Goal: Task Accomplishment & Management: Manage account settings

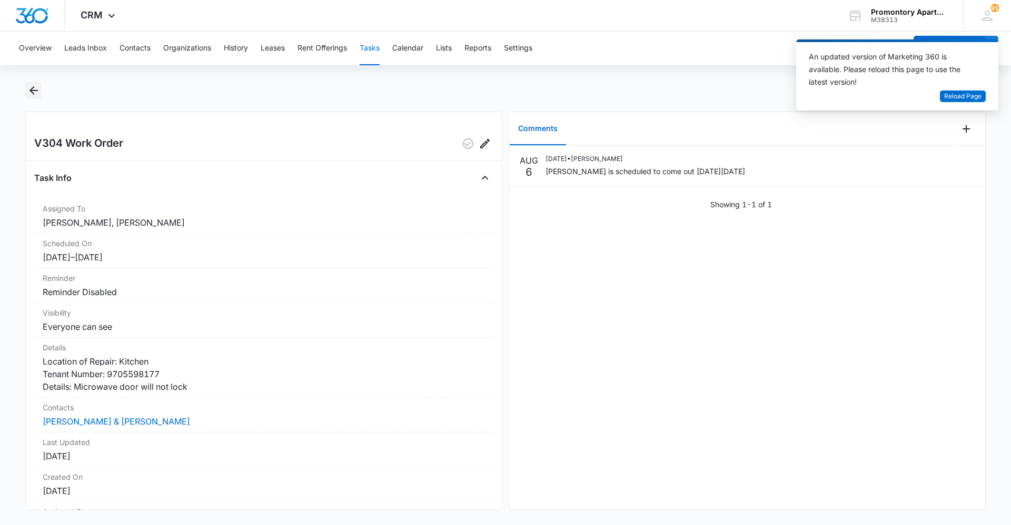
click at [28, 88] on icon "Back" at bounding box center [33, 90] width 13 height 13
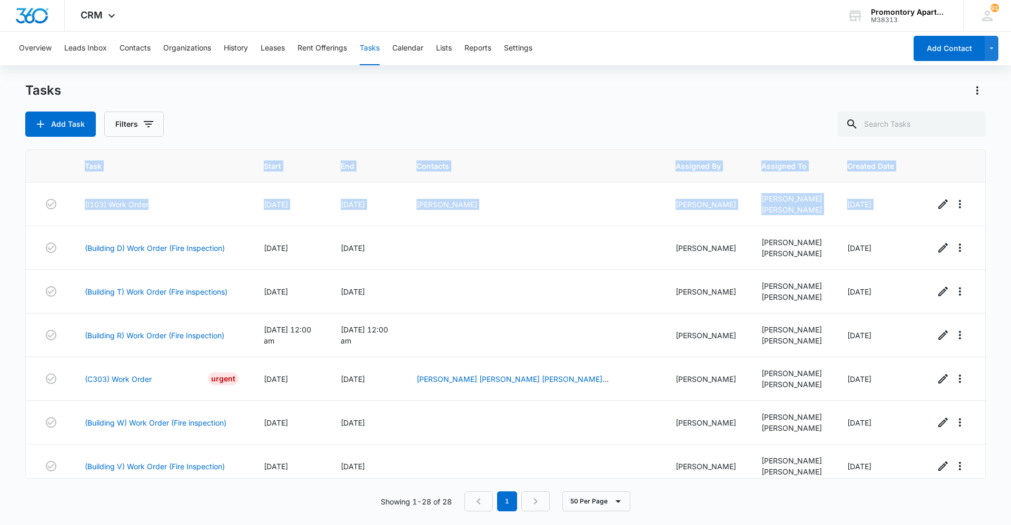
drag, startPoint x: 976, startPoint y: 219, endPoint x: 977, endPoint y: 236, distance: 16.4
click at [977, 236] on div "Task Start End Contacts Assigned By Assigned To Created Date (I103) Work Order …" at bounding box center [505, 313] width 960 height 329
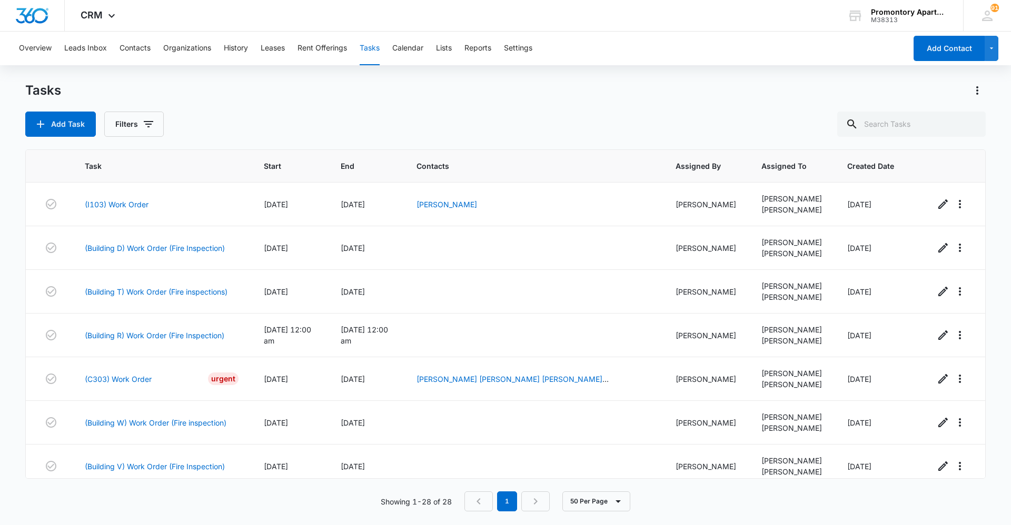
drag, startPoint x: 977, startPoint y: 236, endPoint x: 965, endPoint y: 108, distance: 128.0
click at [958, 109] on div "Tasks Add Task Filters" at bounding box center [505, 109] width 960 height 55
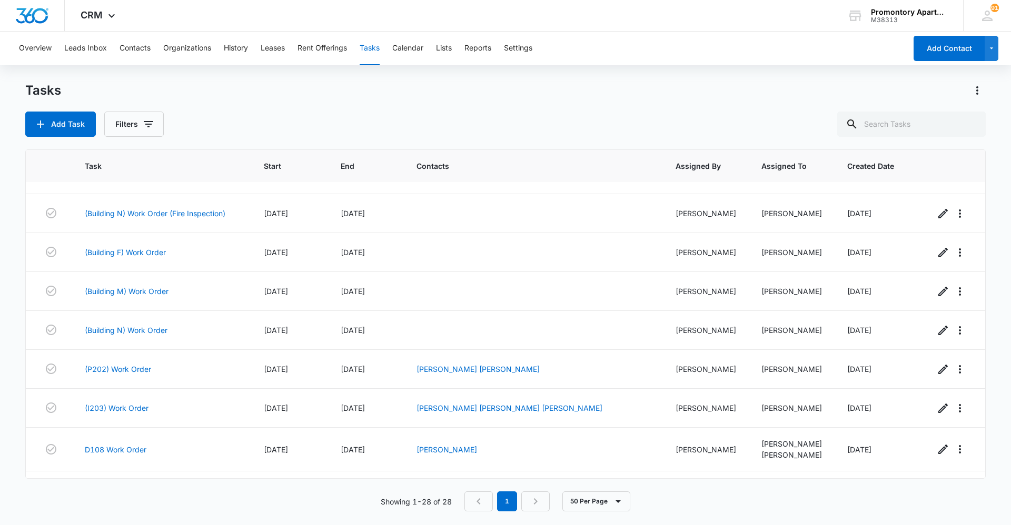
scroll to position [531, 0]
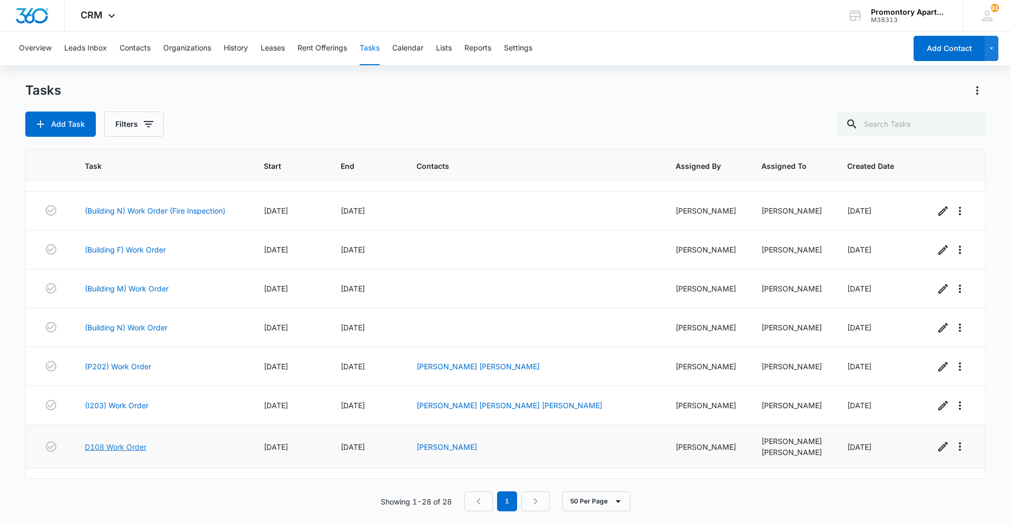
click at [116, 446] on link "D108 Work Order" at bounding box center [116, 447] width 62 height 11
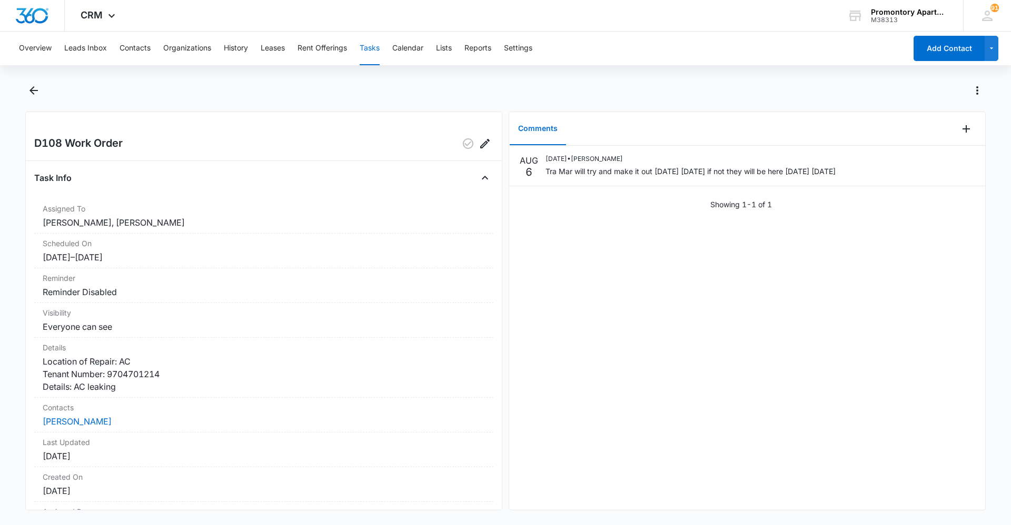
click at [651, 290] on div "[DATE] [DATE] • [PERSON_NAME] Tra Mar will try and make it out [DATE] [DATE] if…" at bounding box center [747, 328] width 476 height 364
click at [959, 129] on icon "Add Comment" at bounding box center [965, 129] width 13 height 13
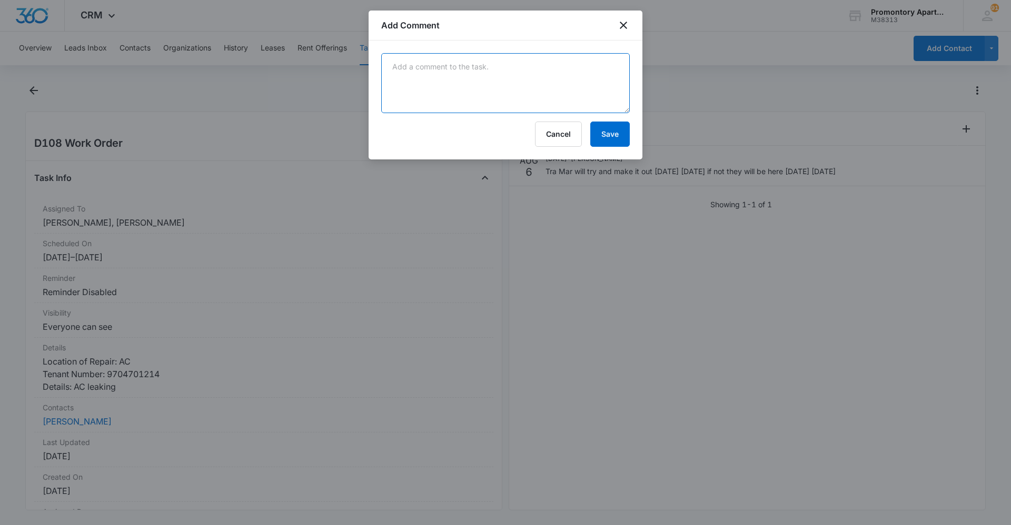
click at [435, 83] on textarea at bounding box center [505, 83] width 248 height 60
type textarea "Tra Mar came out and repaired AC unit."
click at [611, 142] on button "Save" at bounding box center [609, 134] width 39 height 25
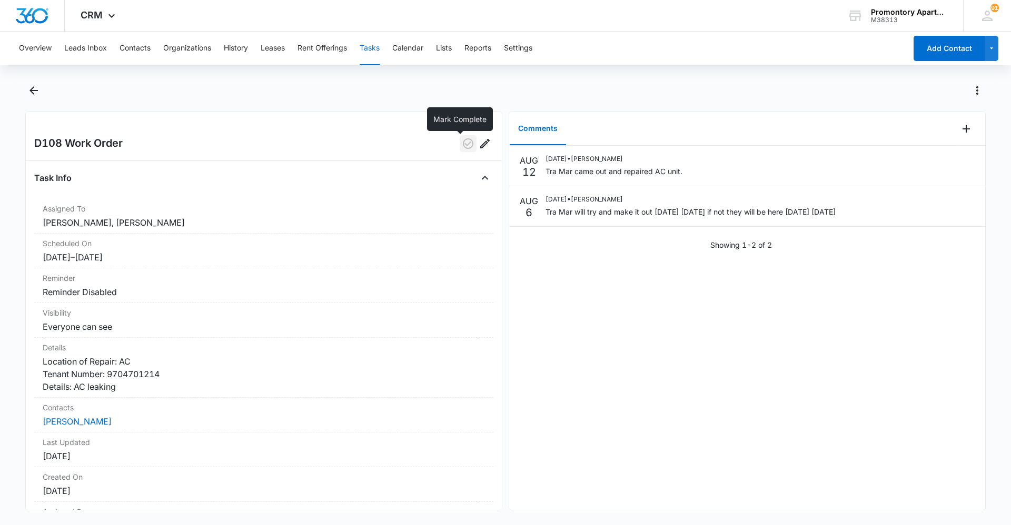
click at [462, 138] on icon "button" at bounding box center [468, 143] width 13 height 13
click at [32, 87] on icon "Back" at bounding box center [33, 90] width 13 height 13
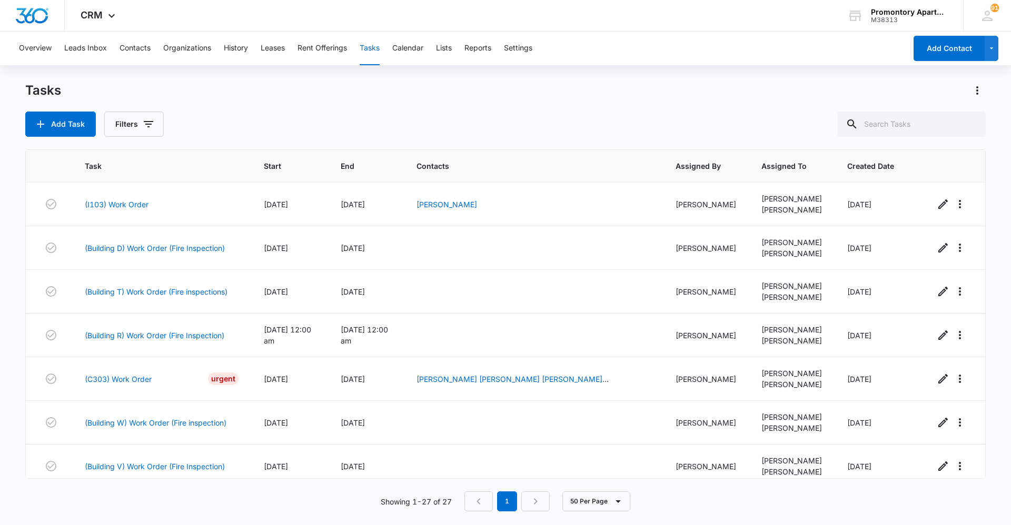
drag, startPoint x: 985, startPoint y: 187, endPoint x: 983, endPoint y: 199, distance: 12.4
click at [983, 199] on main "Tasks Add Task Filters Task Start End Contacts Assigned By Assigned To Created …" at bounding box center [505, 303] width 1011 height 442
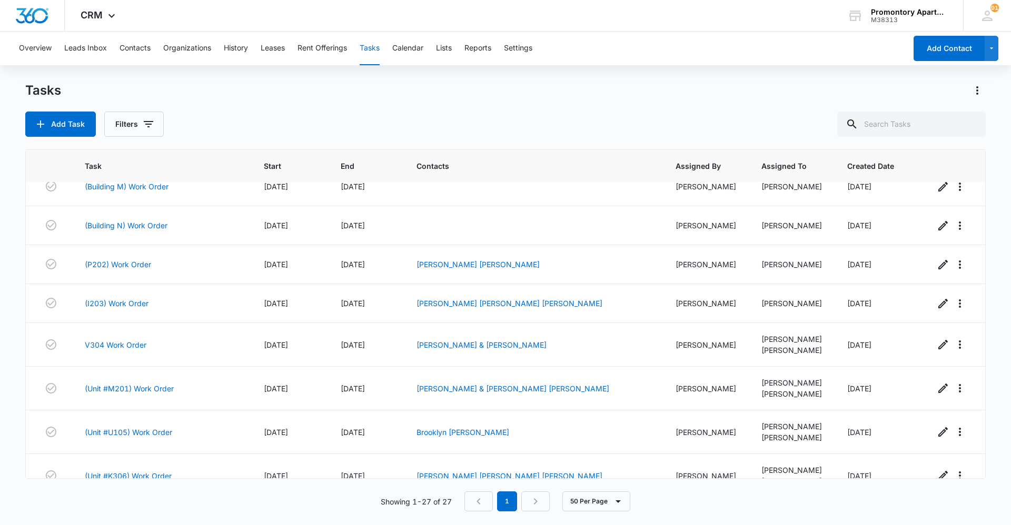
scroll to position [635, 0]
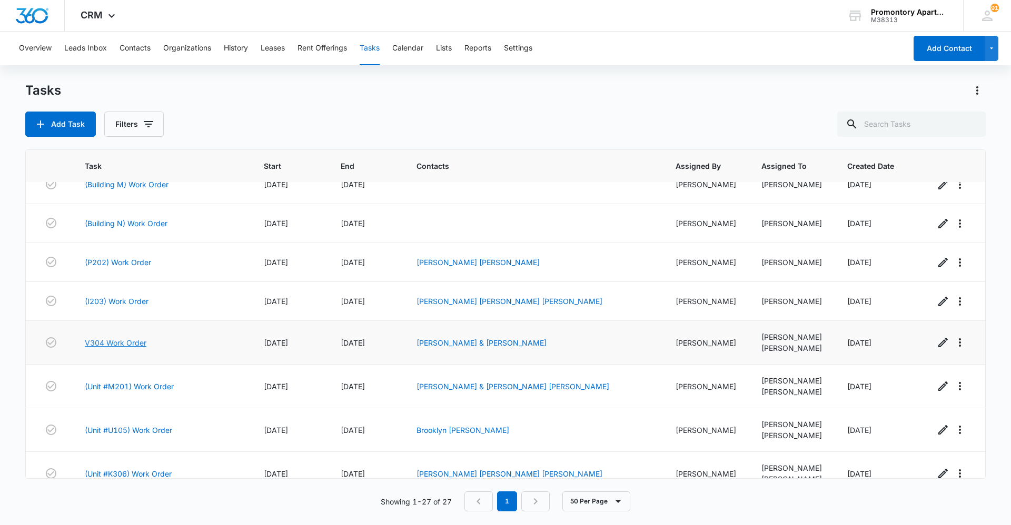
click at [127, 347] on link "V304 Work Order" at bounding box center [116, 342] width 62 height 11
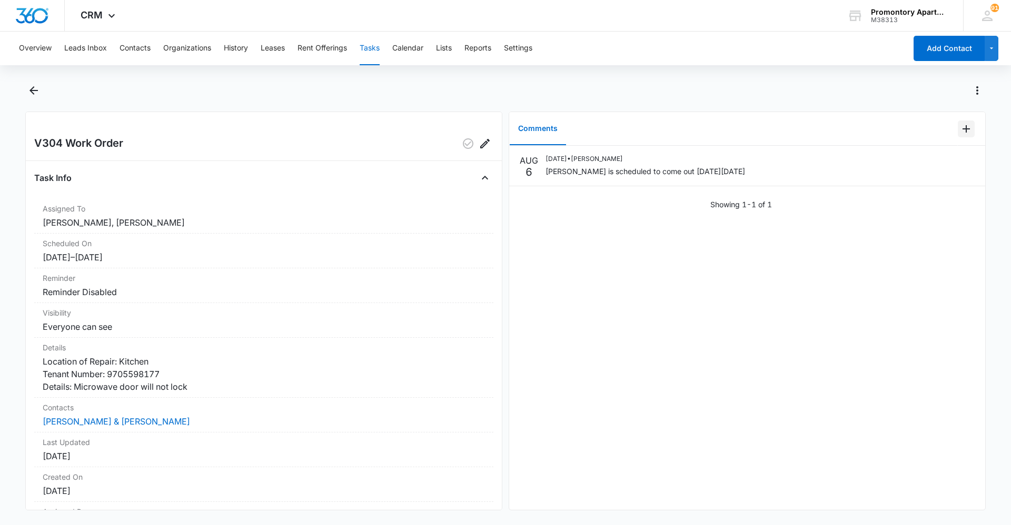
click at [962, 127] on icon "Add Comment" at bounding box center [965, 128] width 7 height 7
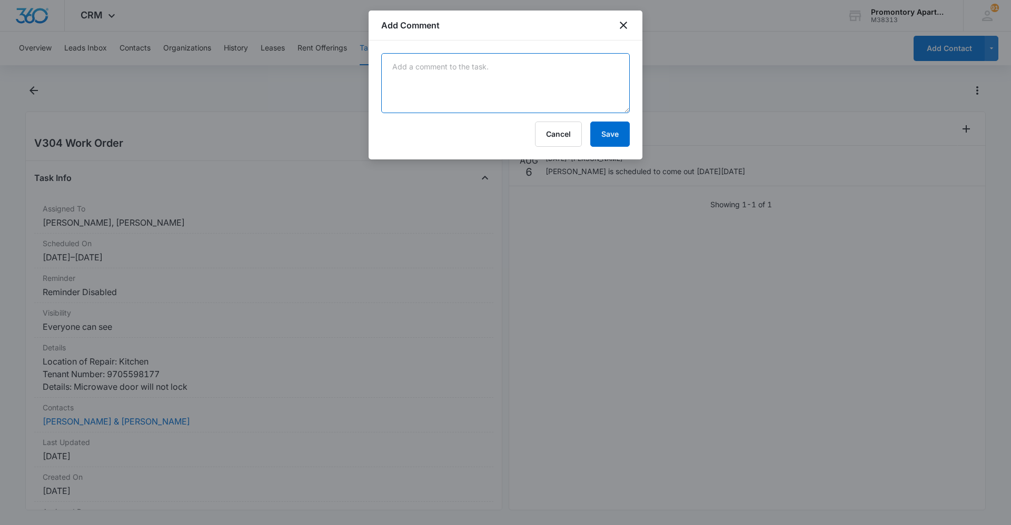
click at [413, 60] on textarea at bounding box center [505, 83] width 248 height 60
type textarea "Manwiler ordering new latch and will be back to repair."
click at [618, 134] on button "Save" at bounding box center [609, 134] width 39 height 25
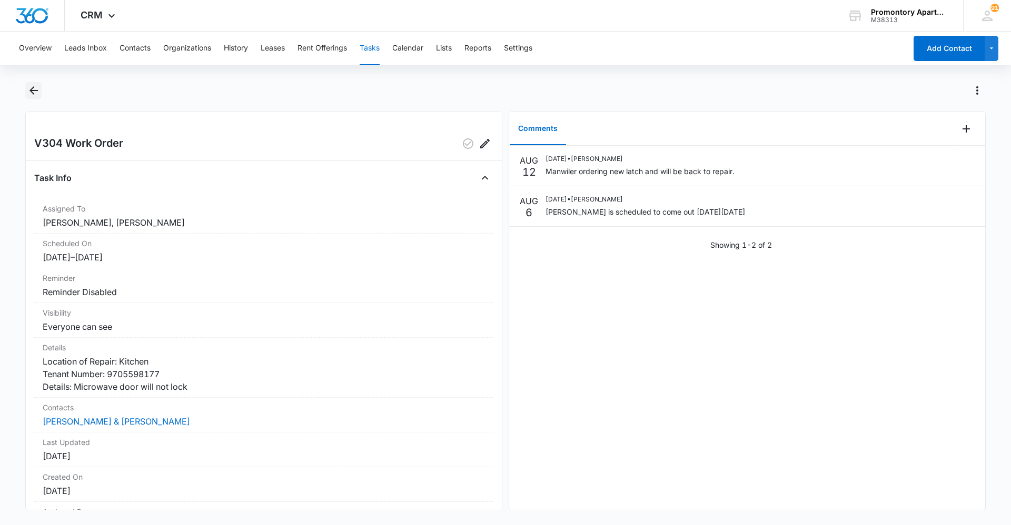
click at [34, 90] on icon "Back" at bounding box center [33, 90] width 8 height 8
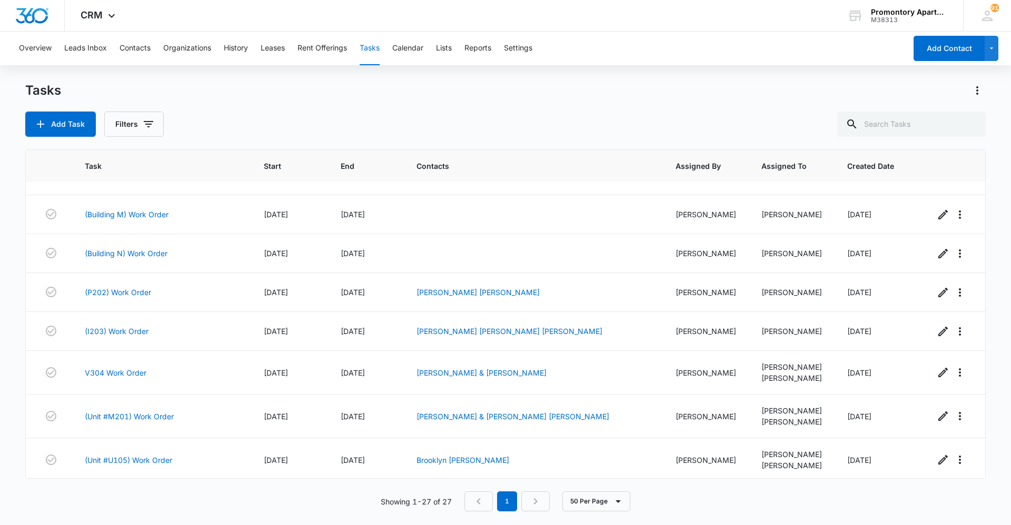
scroll to position [613, 0]
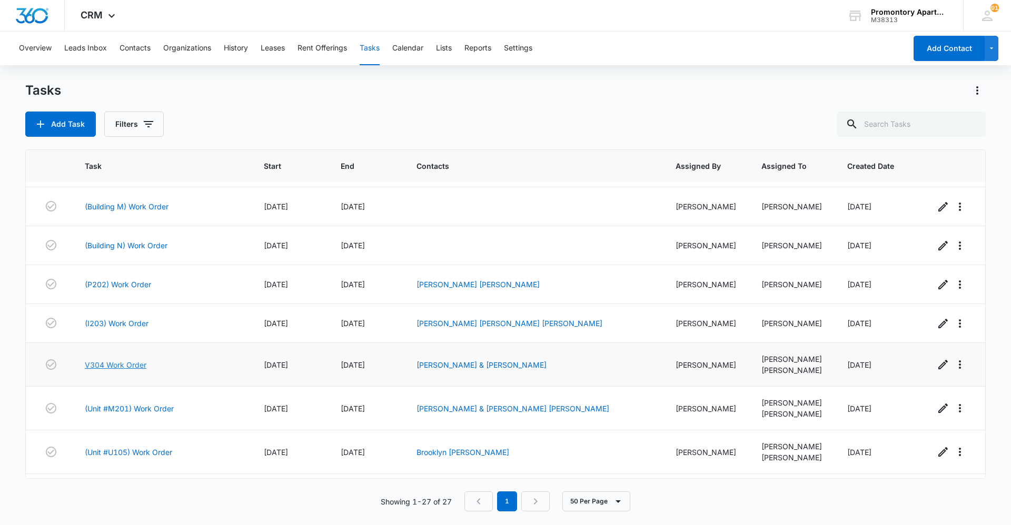
click at [118, 365] on link "V304 Work Order" at bounding box center [116, 364] width 62 height 11
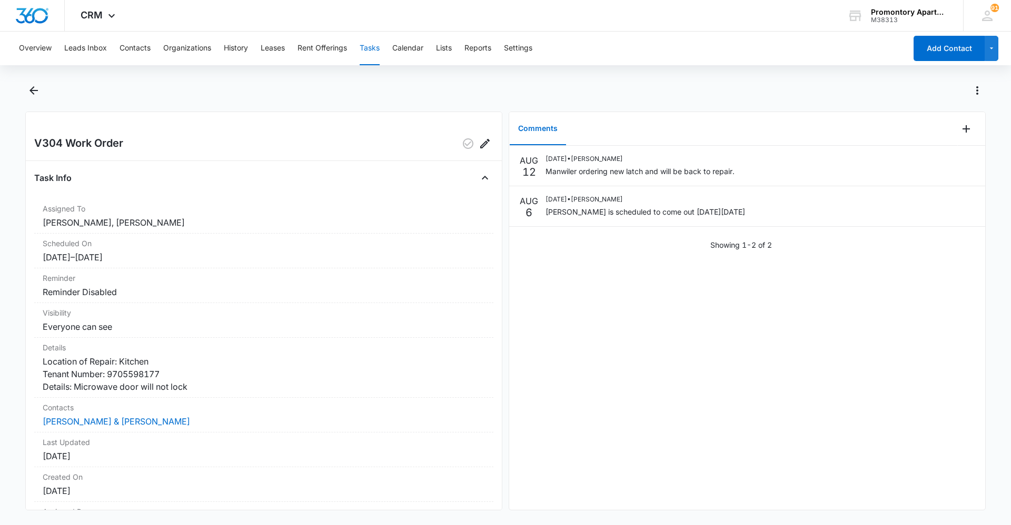
click at [772, 308] on div "AUG 12 08/12/2025 • Marta Aleman Manwiler ordering new latch and will be back t…" at bounding box center [747, 328] width 476 height 364
click at [688, 346] on div "AUG 12 08/12/2025 • Marta Aleman Manwiler ordering new latch and will be back t…" at bounding box center [747, 328] width 476 height 364
click at [28, 86] on icon "Back" at bounding box center [33, 90] width 13 height 13
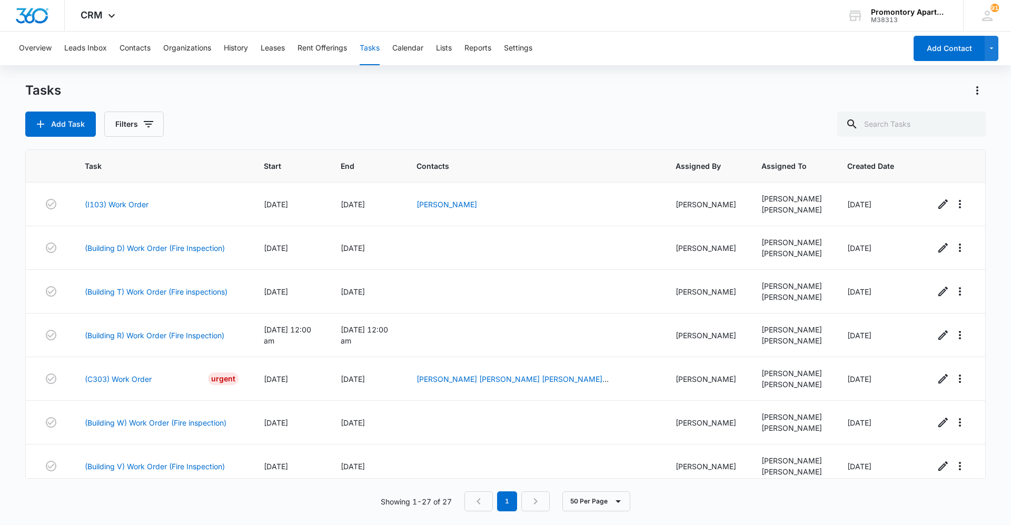
click at [358, 123] on div "Add Task Filters" at bounding box center [505, 124] width 960 height 25
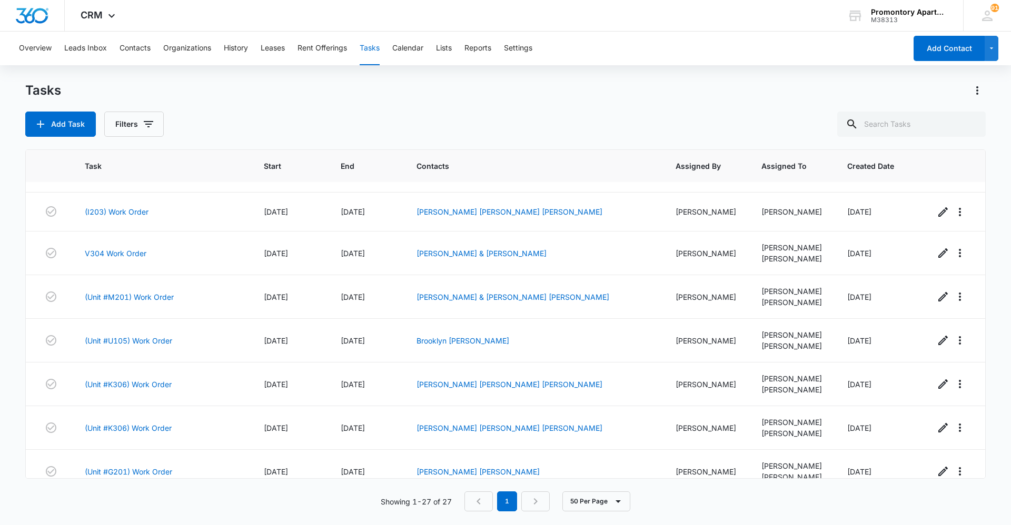
scroll to position [725, 0]
click at [488, 298] on link "Ariel Kuhn & Michael Wade Buffington" at bounding box center [512, 296] width 193 height 9
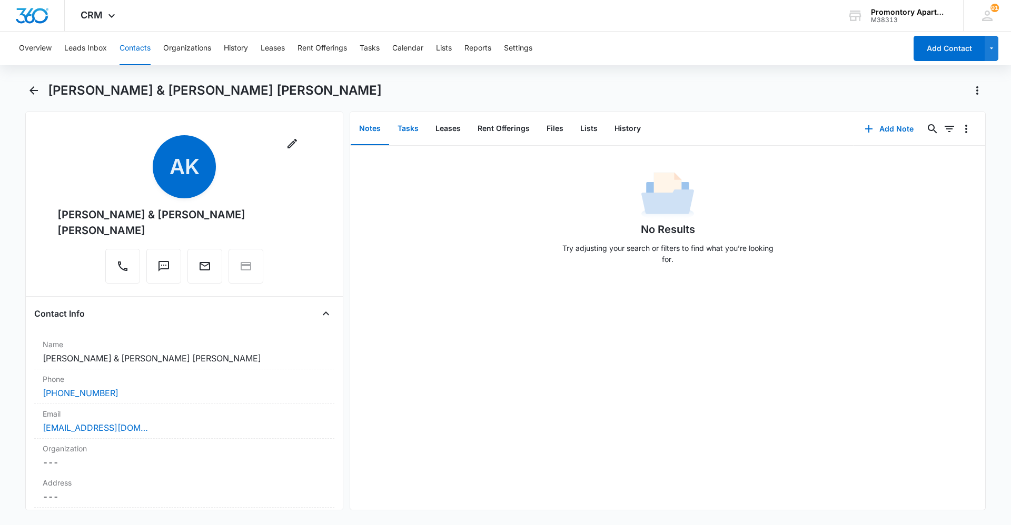
click at [413, 132] on button "Tasks" at bounding box center [408, 129] width 38 height 33
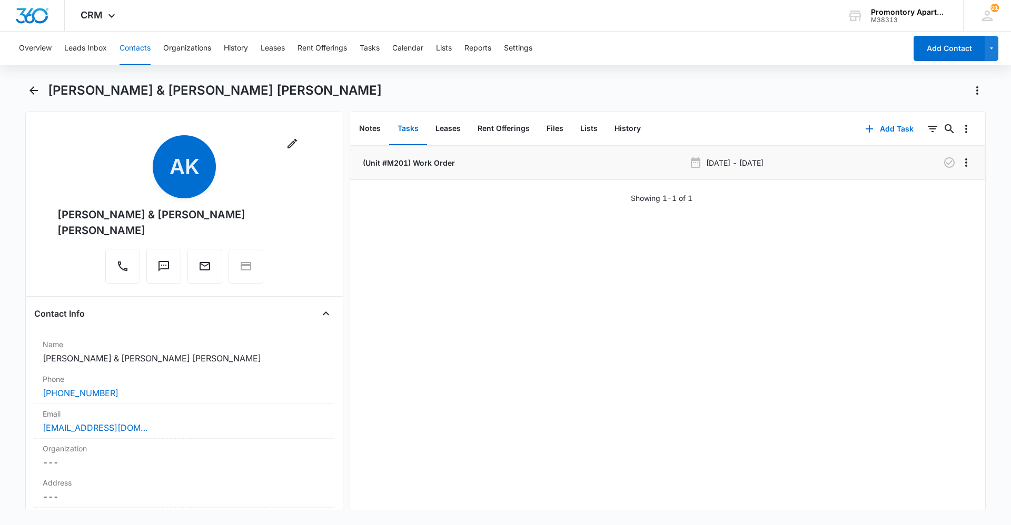
click at [421, 163] on p "(Unit #M201) Work Order" at bounding box center [408, 162] width 94 height 11
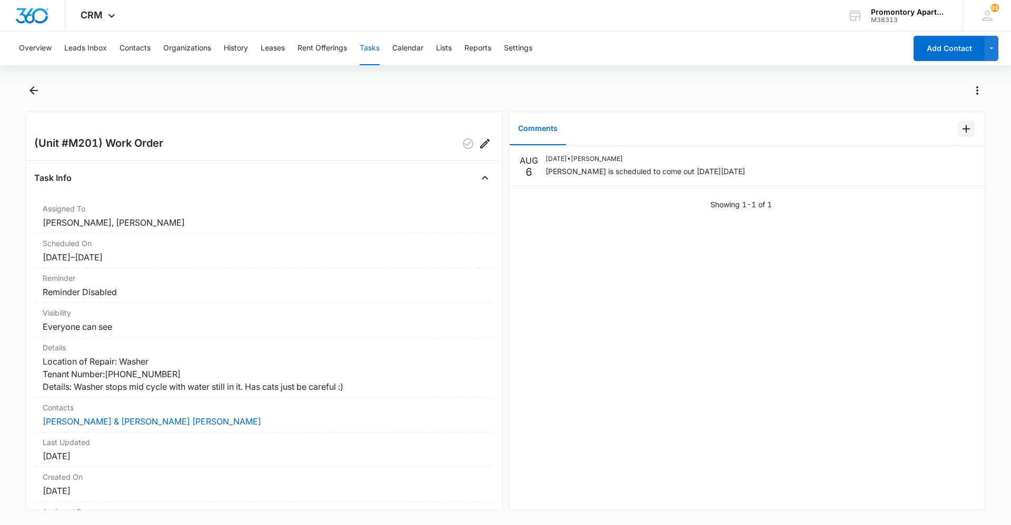
click at [966, 132] on button "Add Comment" at bounding box center [965, 129] width 17 height 17
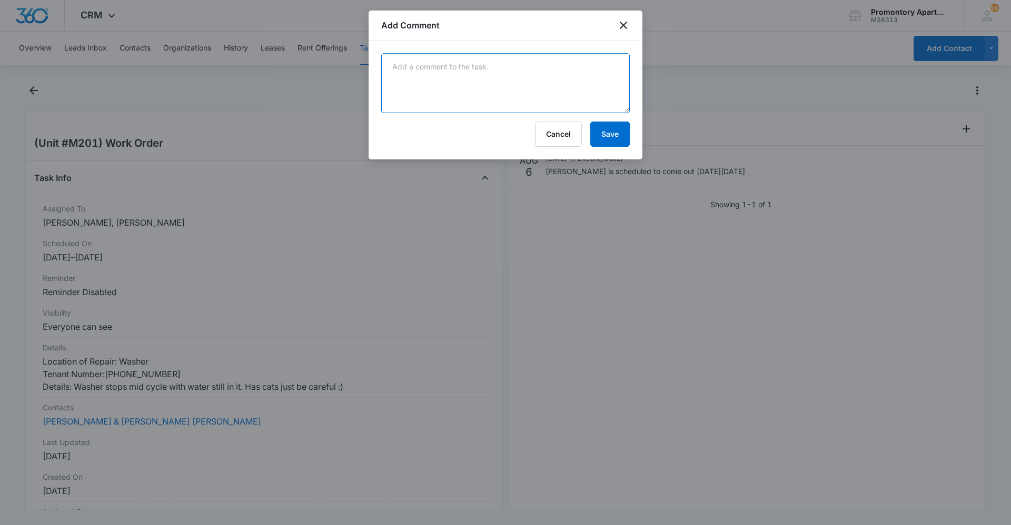
click at [497, 91] on textarea at bounding box center [505, 83] width 248 height 60
click at [453, 66] on textarea "Manweiler replace Capacitor" at bounding box center [505, 83] width 248 height 60
click at [456, 66] on textarea "Manweiler replace Capacitor" at bounding box center [505, 83] width 248 height 60
click at [512, 68] on textarea "Manweiler replaced Capacitor" at bounding box center [505, 83] width 248 height 60
type textarea "Manweiler replaced Capacitor. W/d now working"
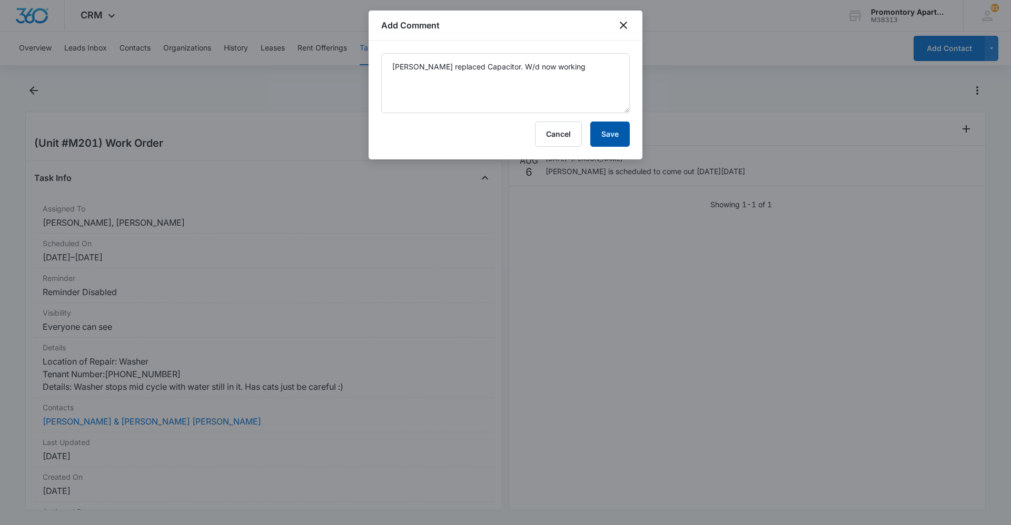
click at [602, 140] on button "Save" at bounding box center [609, 134] width 39 height 25
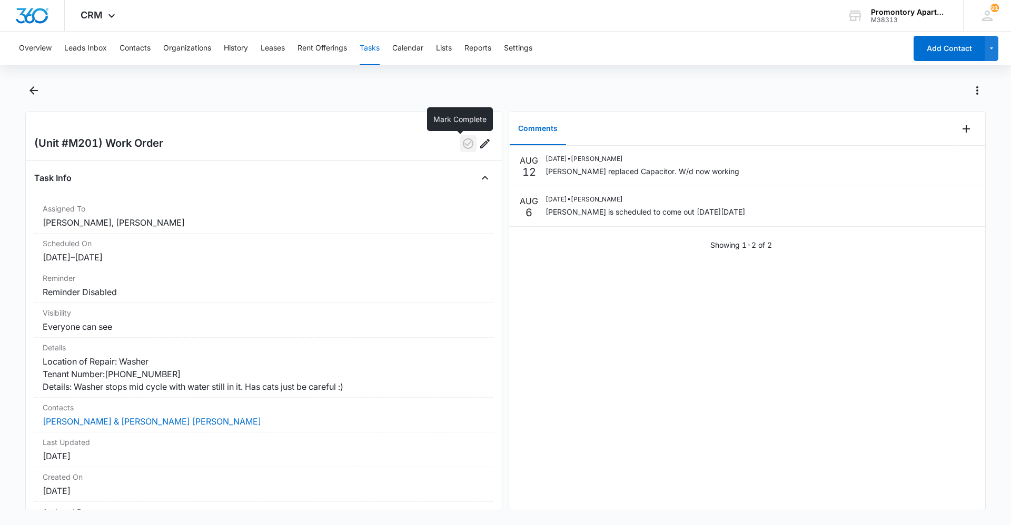
click at [462, 143] on icon "button" at bounding box center [468, 143] width 13 height 13
click at [36, 93] on icon "Back" at bounding box center [33, 90] width 13 height 13
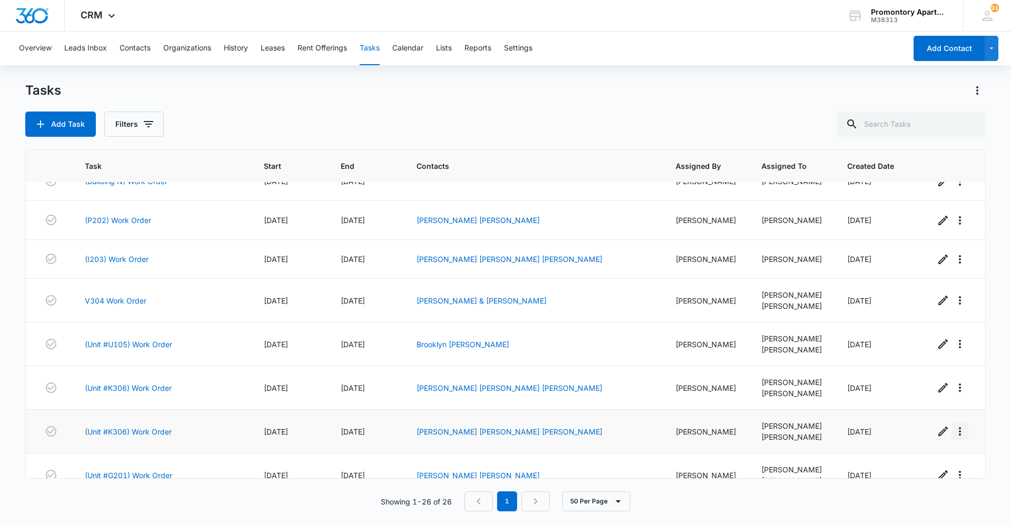
scroll to position [679, 0]
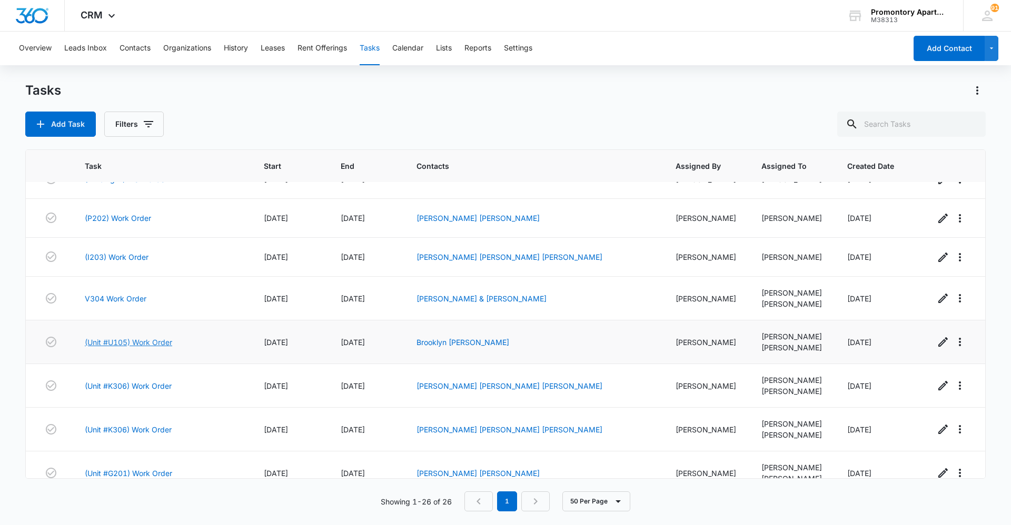
click at [100, 338] on link "(Unit #U105) Work Order" at bounding box center [128, 342] width 87 height 11
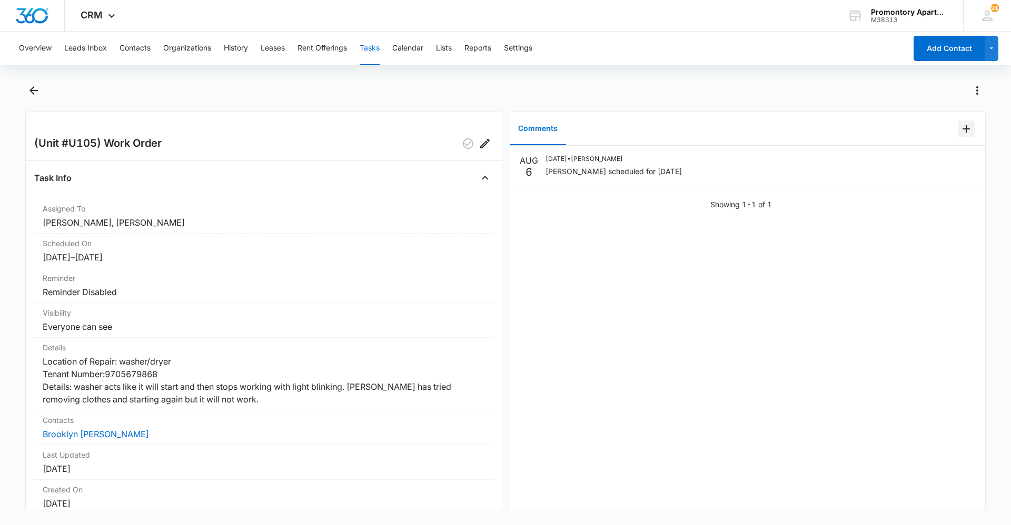
click at [959, 131] on icon "Add Comment" at bounding box center [965, 129] width 13 height 13
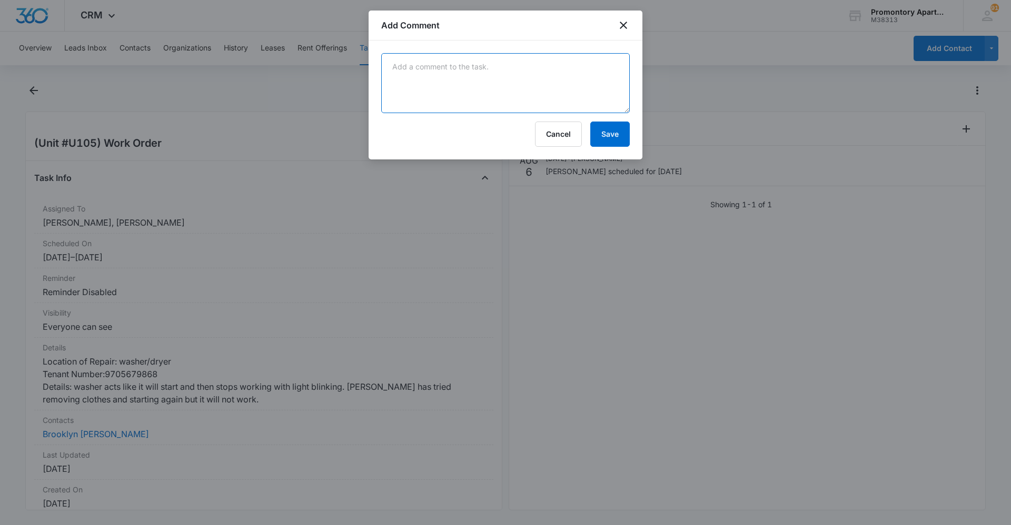
click at [485, 66] on textarea at bounding box center [505, 83] width 248 height 60
type textarea "[PERSON_NAME] came out to check out washer. [PERSON_NAME] worked fine for tech.…"
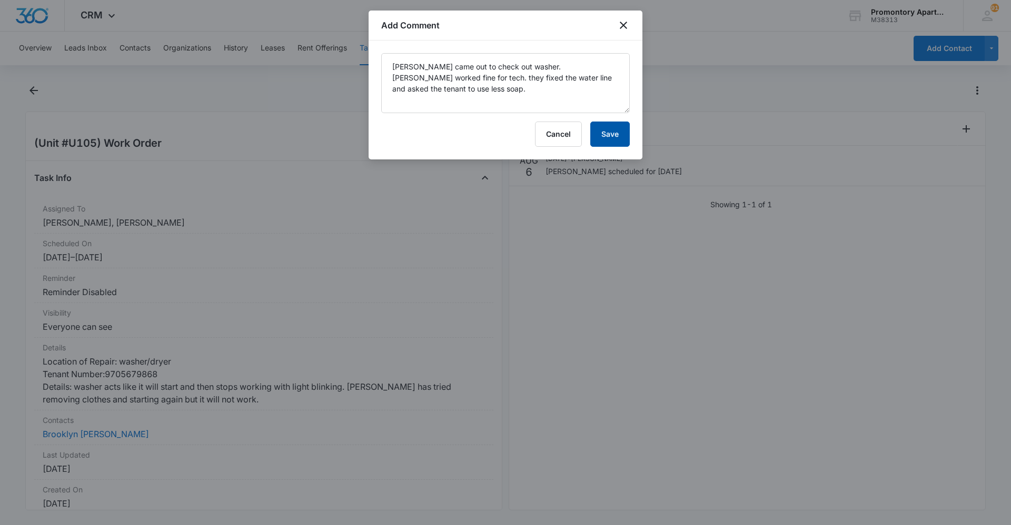
click at [607, 136] on button "Save" at bounding box center [609, 134] width 39 height 25
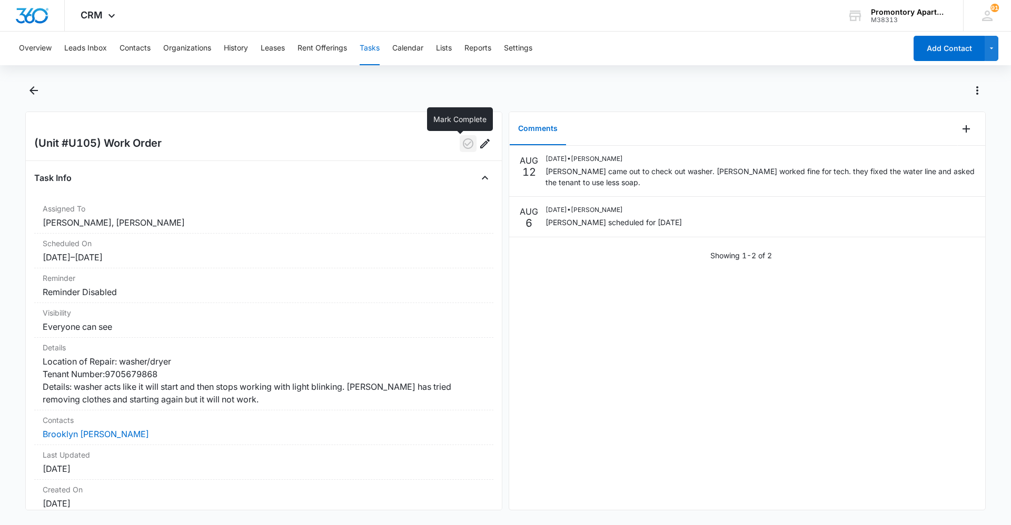
click at [462, 142] on icon "button" at bounding box center [468, 143] width 13 height 13
click at [23, 103] on main "(Unit #U105) Work Order Task Info Assigned To [PERSON_NAME], [PERSON_NAME] Sche…" at bounding box center [505, 302] width 1011 height 441
click at [28, 88] on icon "Back" at bounding box center [33, 90] width 13 height 13
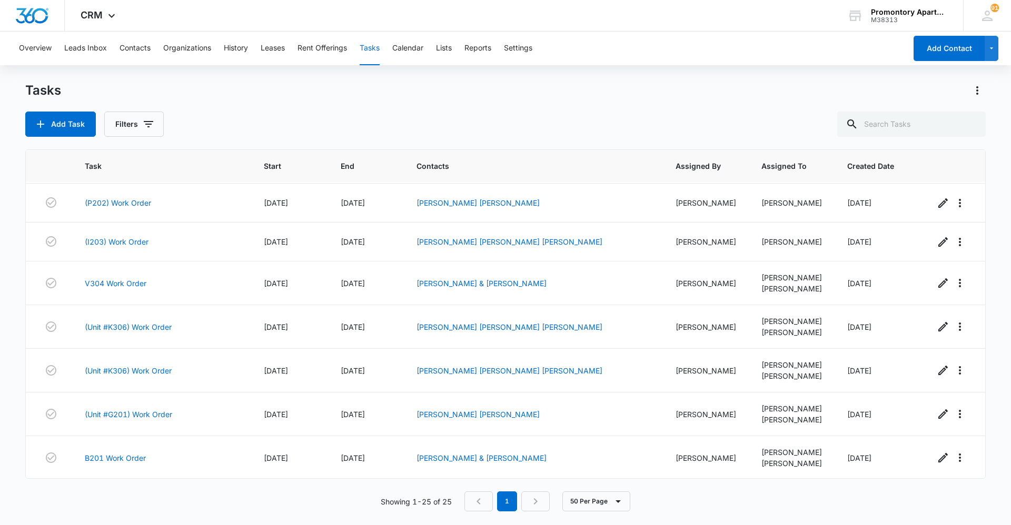
scroll to position [695, 0]
click at [145, 327] on link "(Unit #K306) Work Order" at bounding box center [128, 326] width 87 height 11
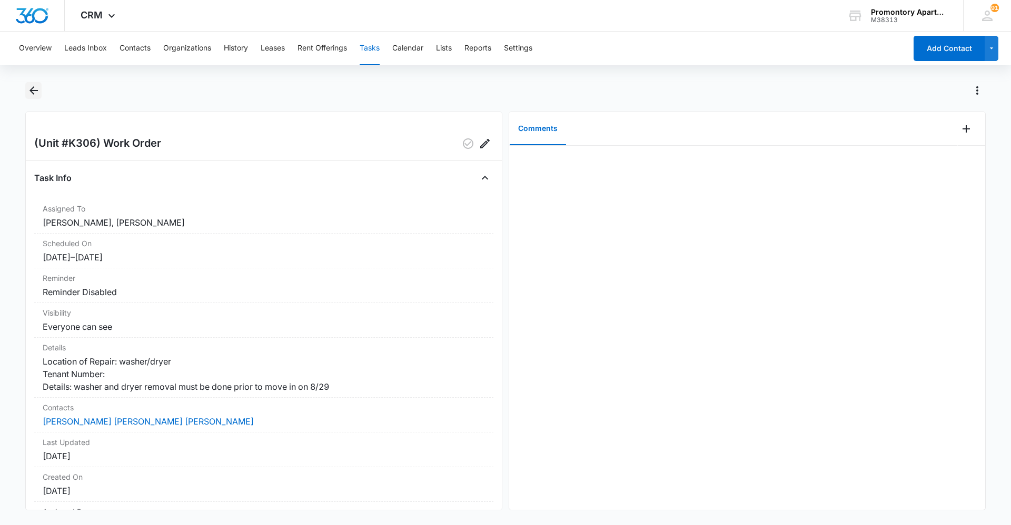
click at [33, 92] on icon "Back" at bounding box center [33, 90] width 13 height 13
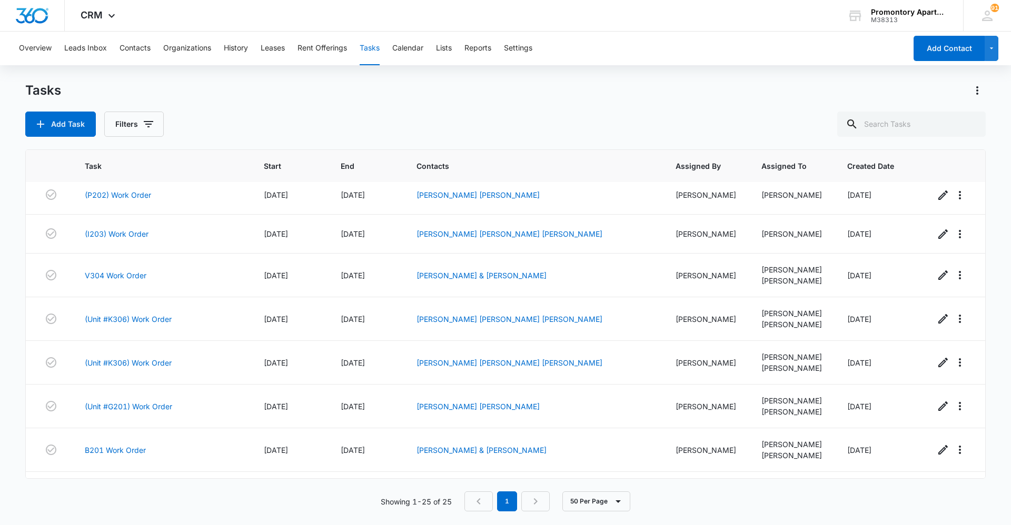
scroll to position [704, 0]
click at [142, 362] on link "(Unit #K306) Work Order" at bounding box center [128, 360] width 87 height 11
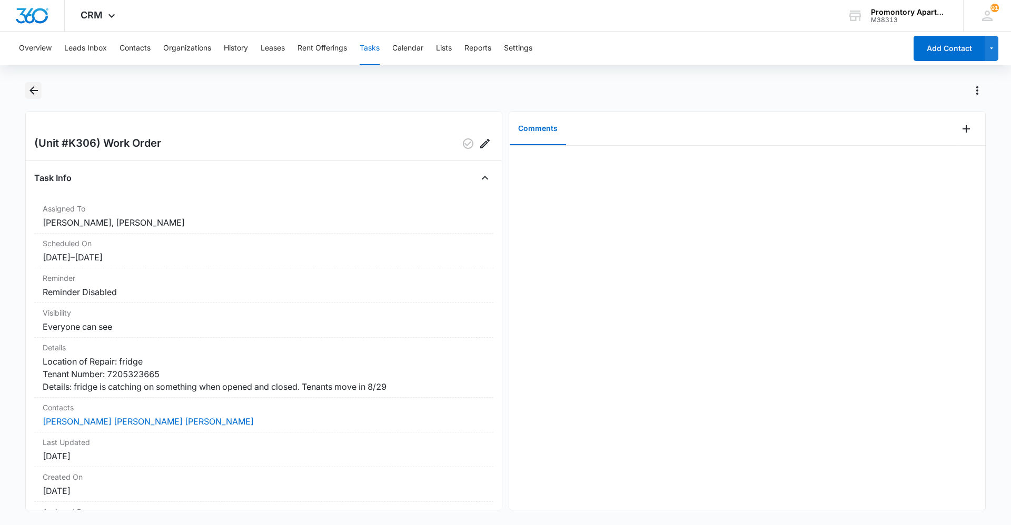
click at [36, 88] on icon "Back" at bounding box center [33, 90] width 13 height 13
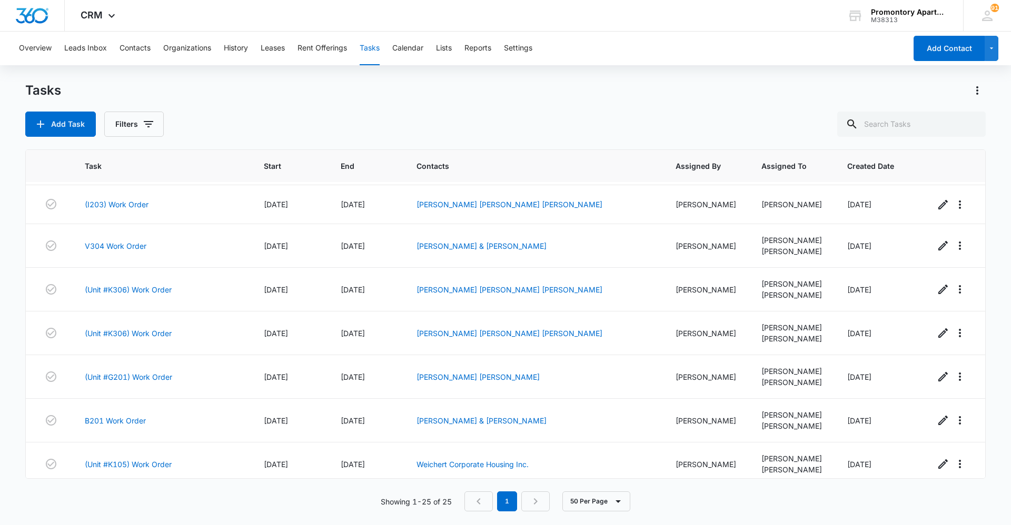
scroll to position [739, 0]
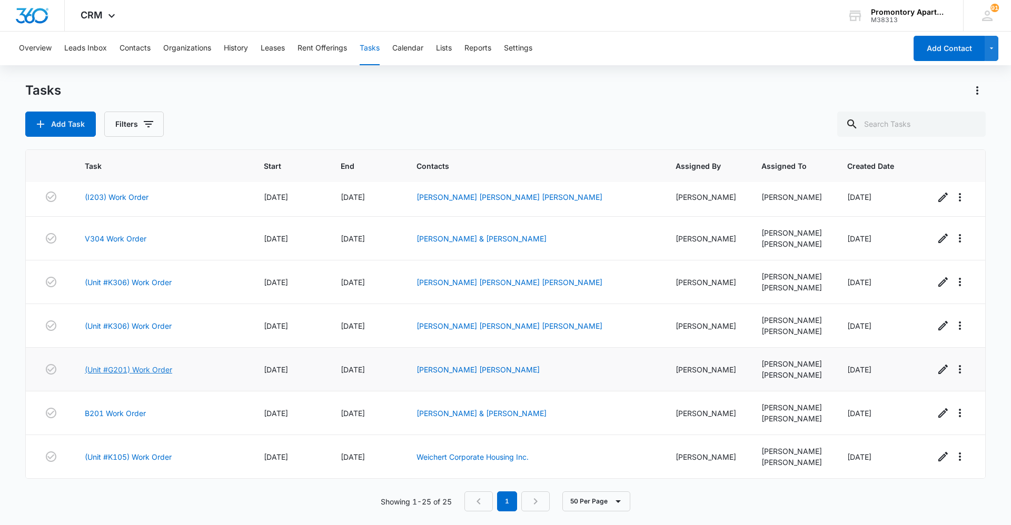
click at [137, 365] on link "(Unit #G201) Work Order" at bounding box center [128, 369] width 87 height 11
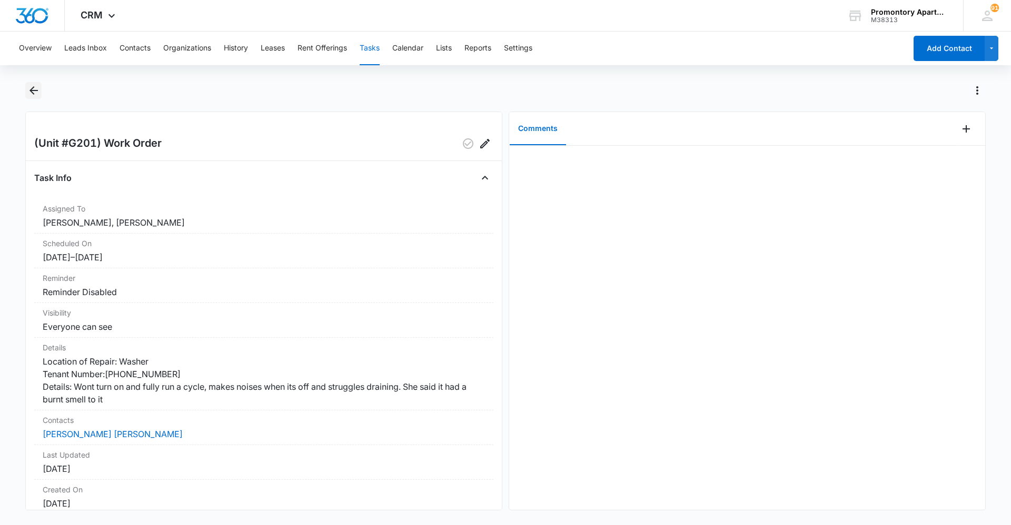
click at [33, 91] on icon "Back" at bounding box center [33, 90] width 8 height 8
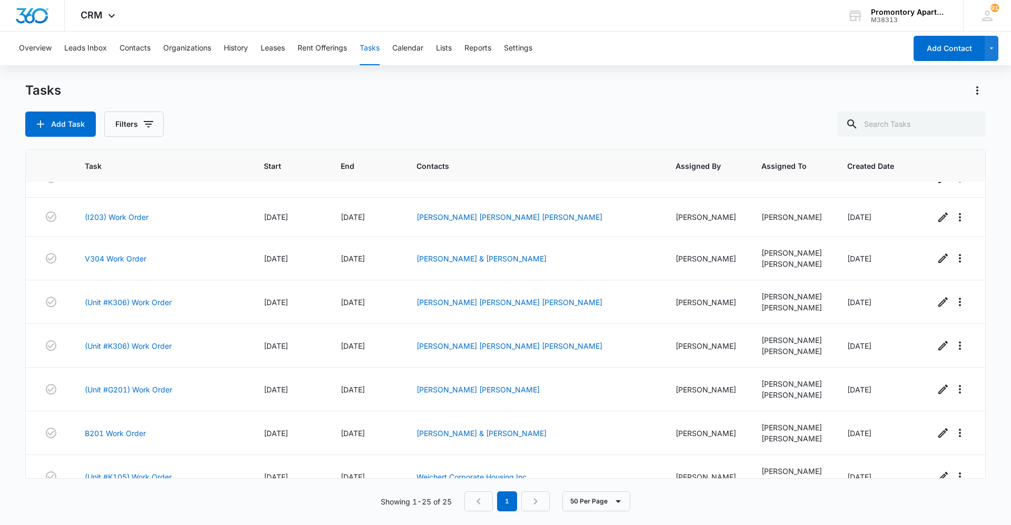
scroll to position [739, 0]
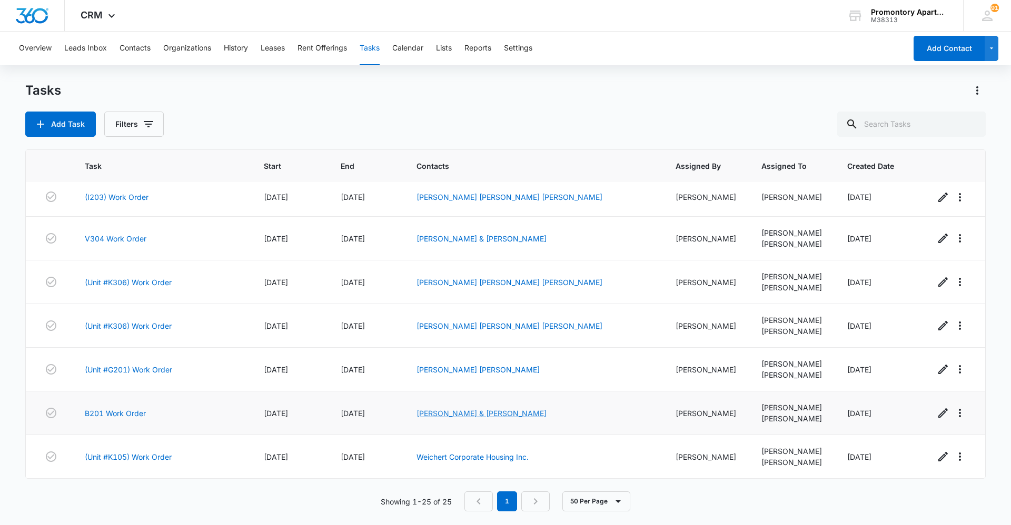
click at [492, 412] on link "[PERSON_NAME] & [PERSON_NAME]" at bounding box center [481, 413] width 130 height 9
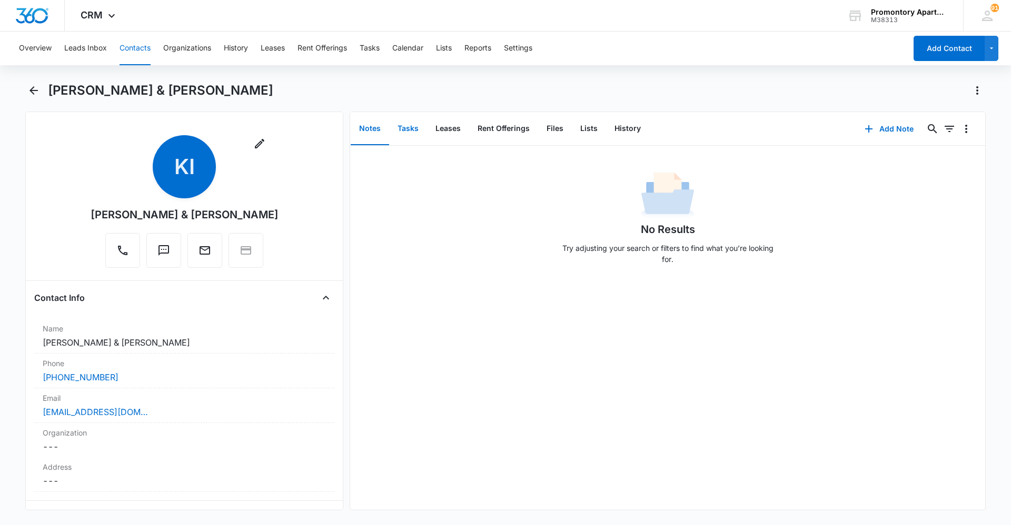
click at [409, 130] on button "Tasks" at bounding box center [408, 129] width 38 height 33
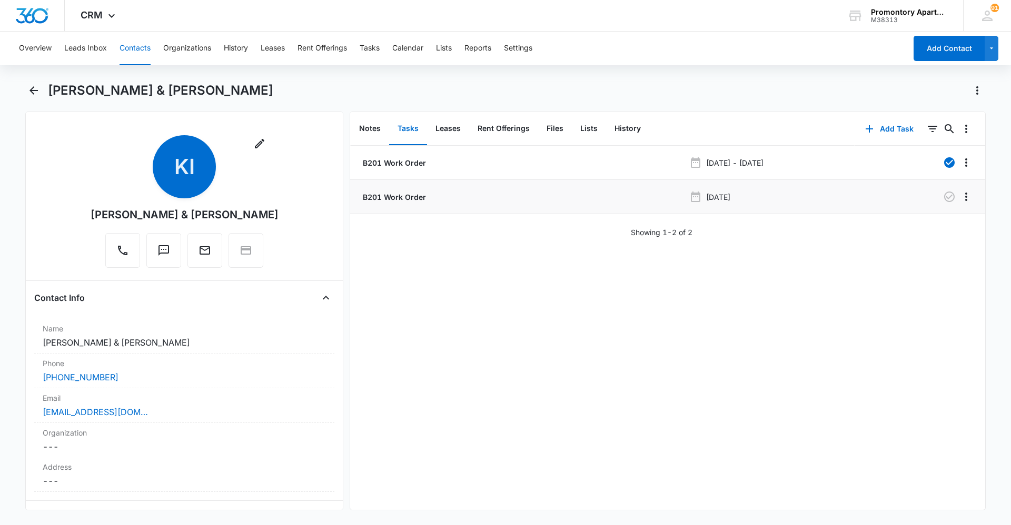
click at [394, 192] on p "B201 Work Order" at bounding box center [393, 197] width 65 height 11
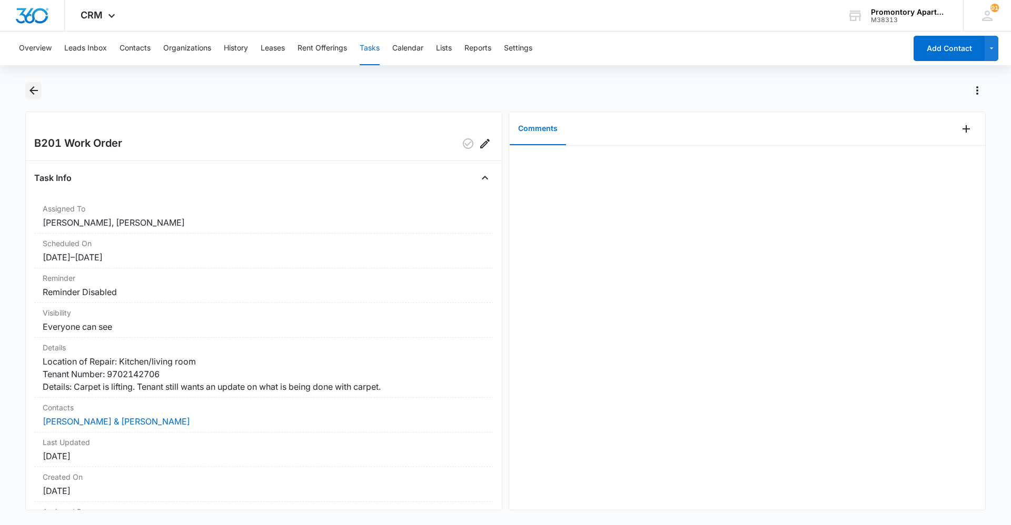
click at [35, 92] on icon "Back" at bounding box center [33, 90] width 13 height 13
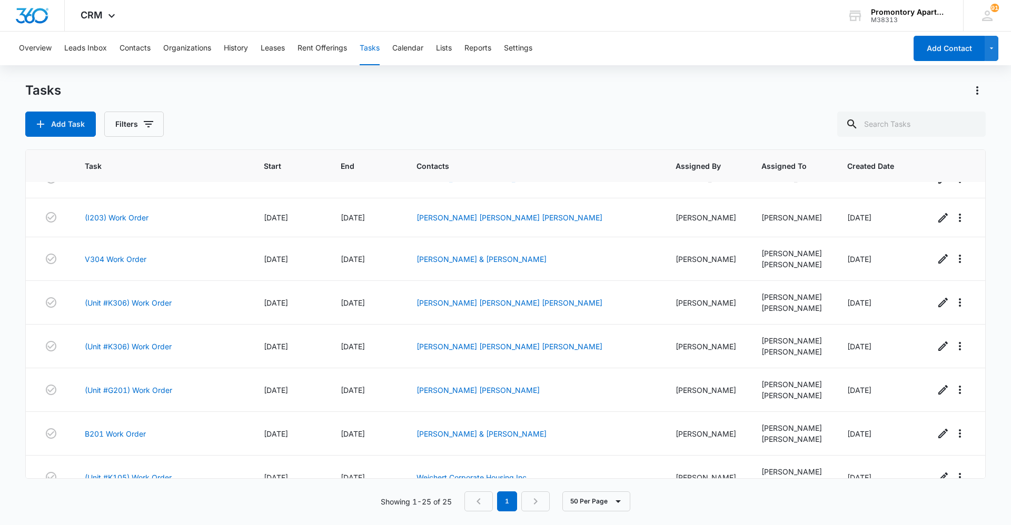
scroll to position [739, 0]
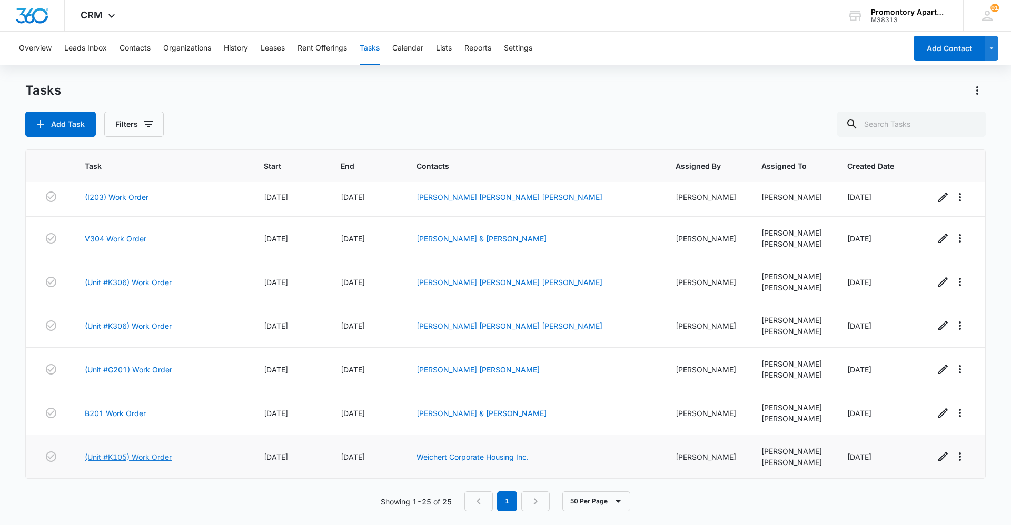
click at [149, 457] on link "(Unit #K105) Work Order" at bounding box center [128, 457] width 87 height 11
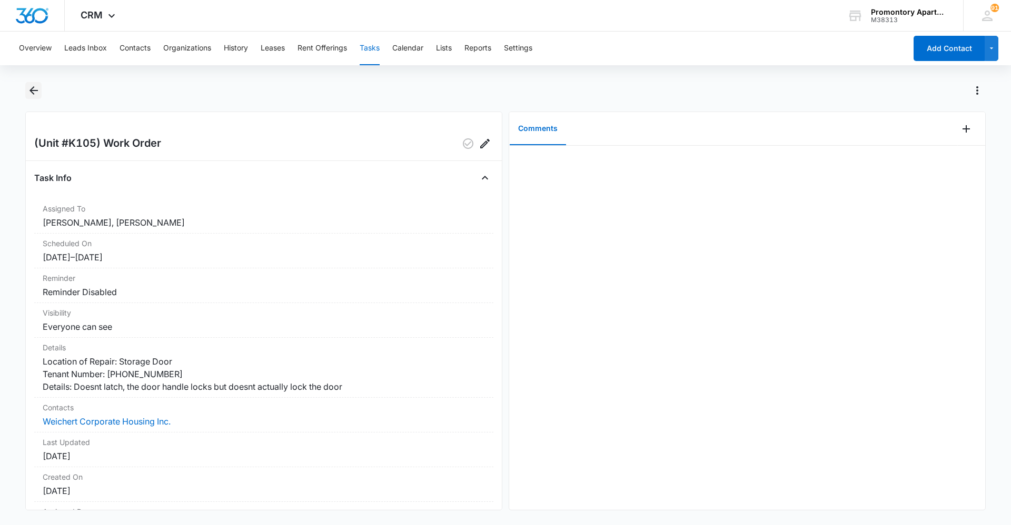
click at [38, 86] on icon "Back" at bounding box center [33, 90] width 13 height 13
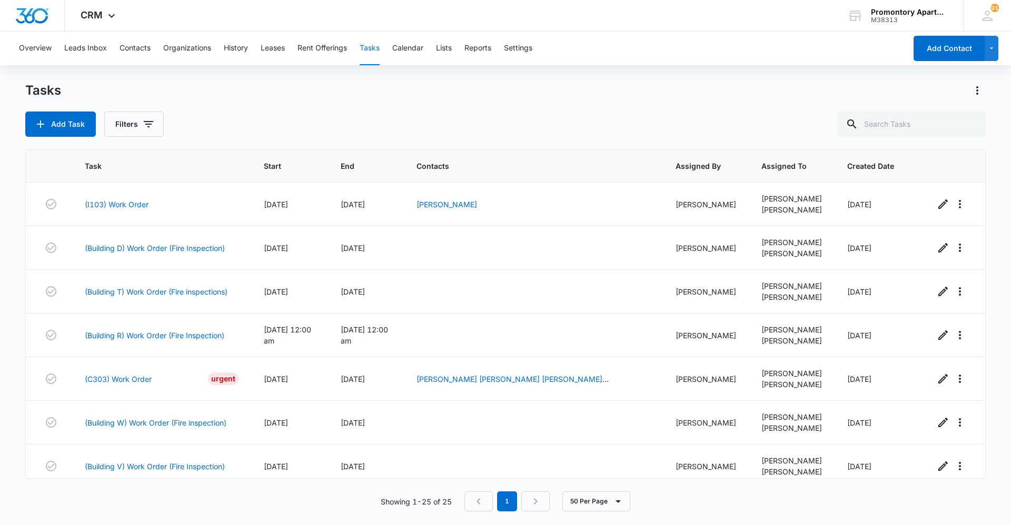
click at [384, 36] on div "Overview Leads Inbox Contacts Organizations History Leases Rent Offerings Tasks…" at bounding box center [459, 49] width 893 height 34
click at [366, 45] on button "Tasks" at bounding box center [369, 49] width 20 height 34
